Goal: Navigation & Orientation: Find specific page/section

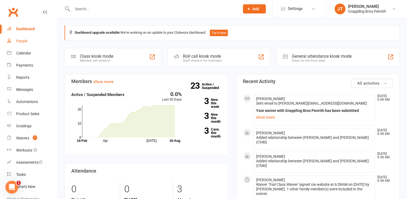
click at [24, 44] on link "People" at bounding box center [32, 41] width 50 height 12
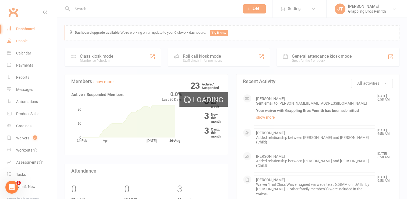
select select "50"
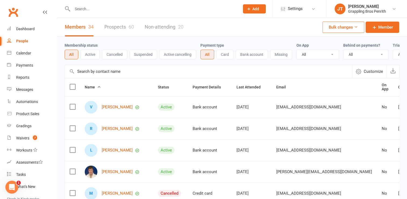
click at [88, 55] on button "Active" at bounding box center [89, 55] width 19 height 10
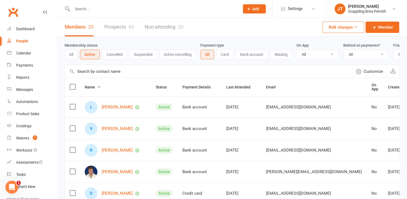
click at [117, 27] on link "Prospects 60" at bounding box center [119, 27] width 30 height 19
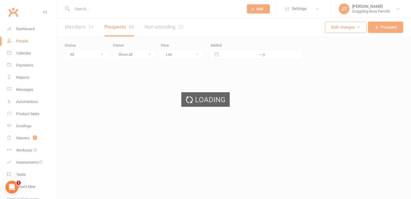
select select "50"
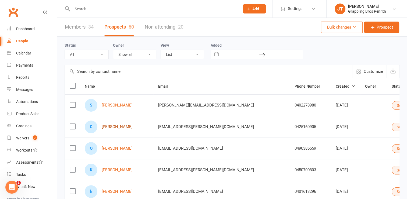
click at [113, 126] on link "[PERSON_NAME]" at bounding box center [117, 126] width 31 height 5
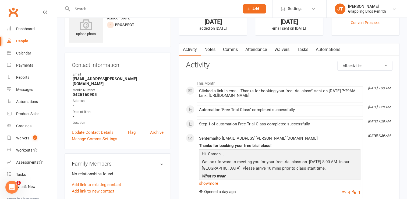
scroll to position [17, 0]
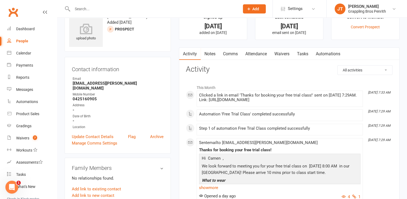
select select "50"
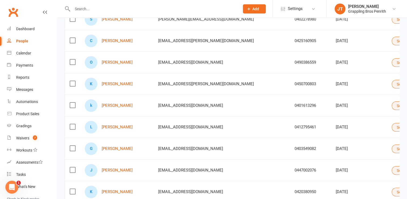
scroll to position [86, 0]
click at [124, 168] on link "[PERSON_NAME]" at bounding box center [117, 169] width 31 height 5
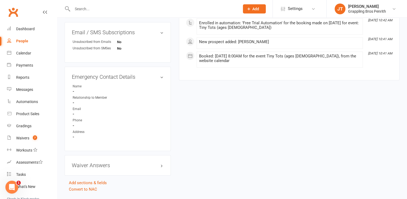
scroll to position [248, 0]
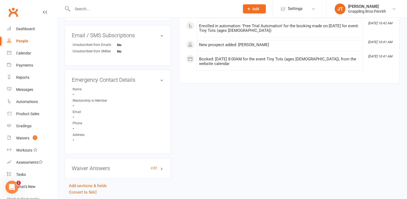
click at [163, 169] on h3 "Waiver Answers edit" at bounding box center [118, 168] width 92 height 6
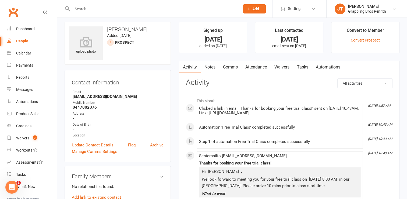
scroll to position [0, 0]
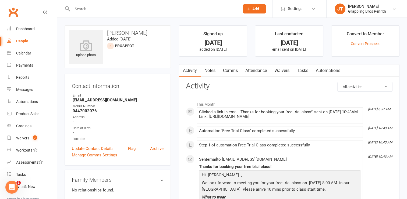
select select "50"
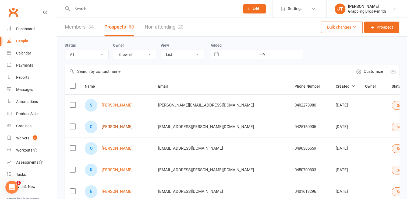
click at [119, 127] on link "[PERSON_NAME]" at bounding box center [117, 126] width 31 height 5
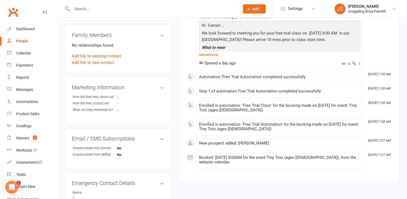
scroll to position [153, 0]
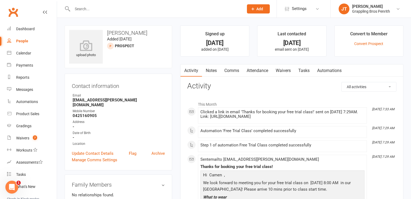
select select "50"
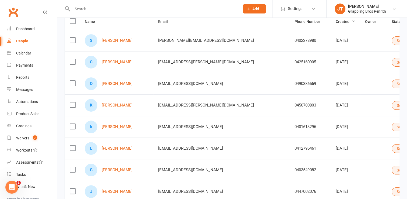
scroll to position [68, 0]
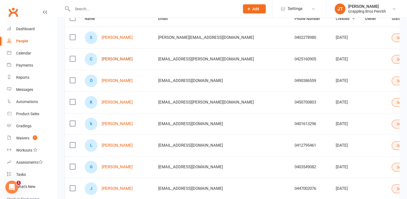
click at [115, 58] on link "[PERSON_NAME]" at bounding box center [117, 59] width 31 height 5
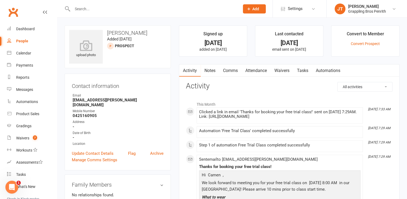
click at [24, 40] on div "People" at bounding box center [22, 41] width 12 height 4
select select "50"
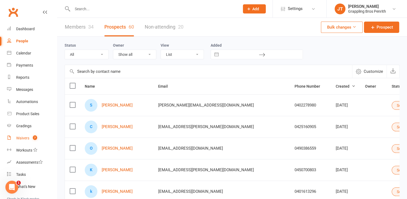
click at [34, 139] on span "7" at bounding box center [35, 137] width 4 height 5
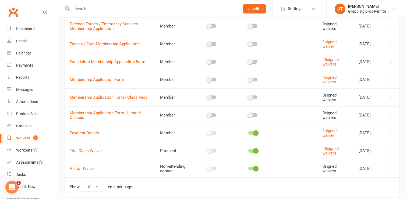
scroll to position [75, 0]
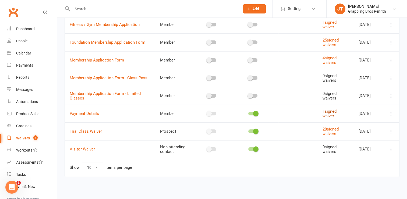
click at [325, 113] on link "1 signed waiver" at bounding box center [330, 113] width 14 height 9
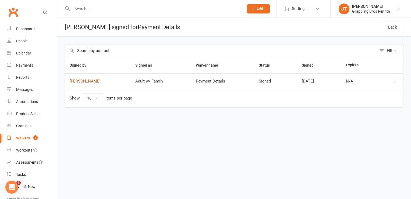
click at [97, 82] on link "[PERSON_NAME]" at bounding box center [98, 81] width 56 height 5
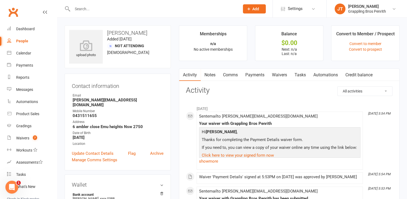
click at [20, 41] on div "People" at bounding box center [22, 41] width 12 height 4
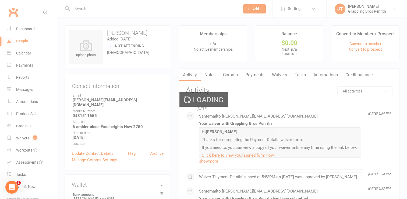
select select "50"
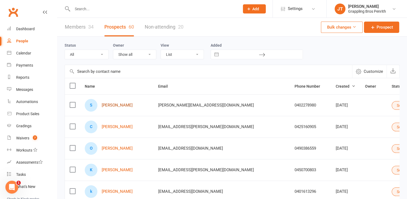
click at [126, 106] on link "[PERSON_NAME]" at bounding box center [117, 105] width 31 height 5
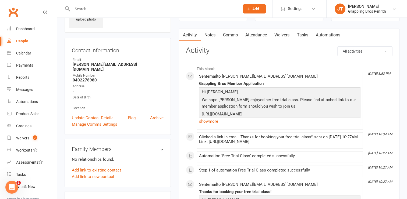
scroll to position [35, 0]
